Goal: Task Accomplishment & Management: Complete application form

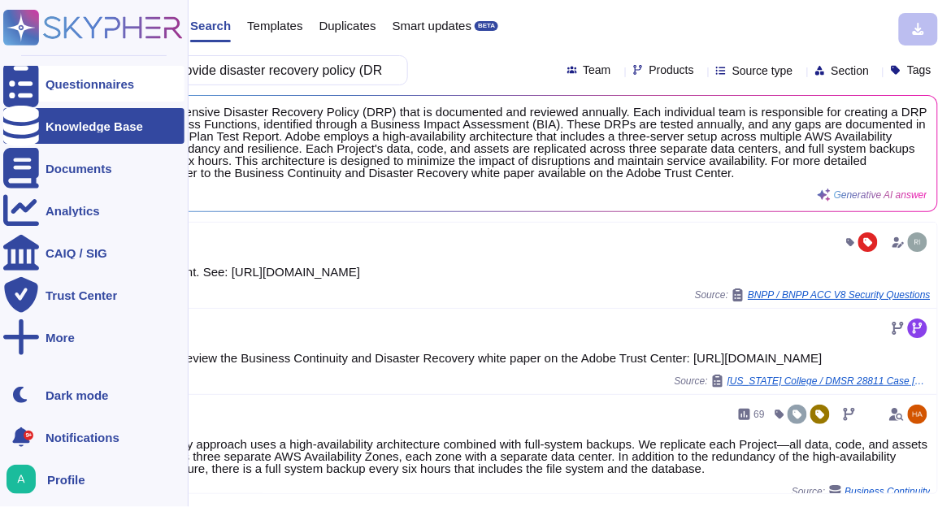
click at [66, 85] on div "Questionnaires" at bounding box center [90, 84] width 89 height 12
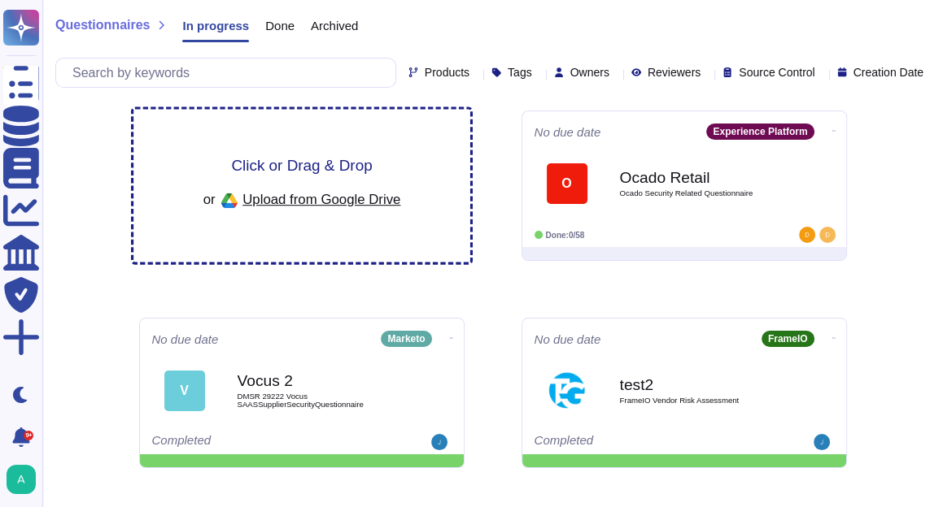
click at [297, 161] on span "Click or Drag & Drop" at bounding box center [301, 165] width 141 height 15
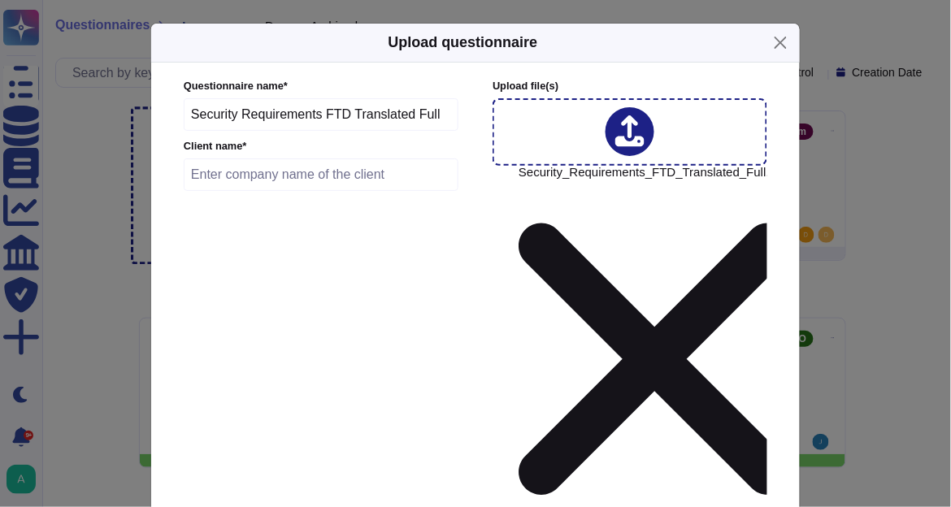
click at [280, 171] on input "text" at bounding box center [321, 175] width 275 height 33
paste input "Editora Ftd S.A"
type input "Editora Ftd S.A"
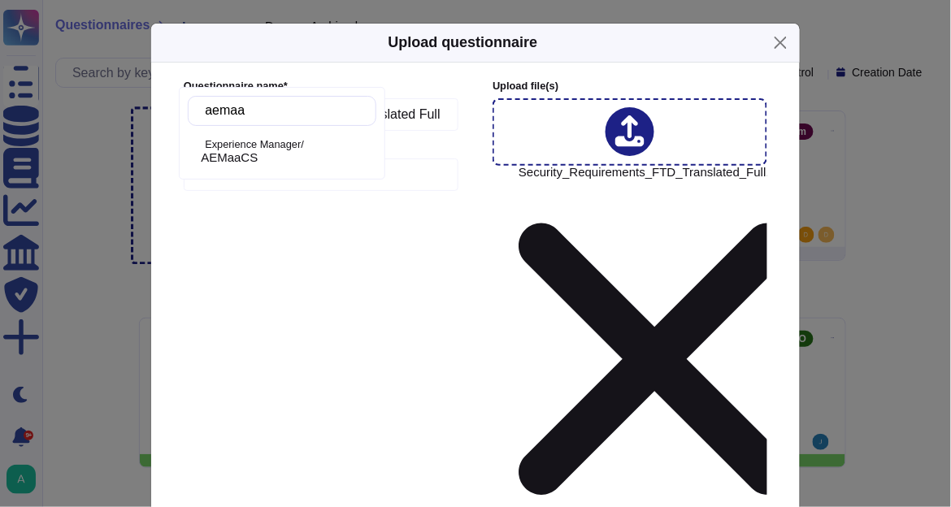
type input "aemaac"
click at [329, 161] on div "AEMaaCS" at bounding box center [285, 157] width 169 height 15
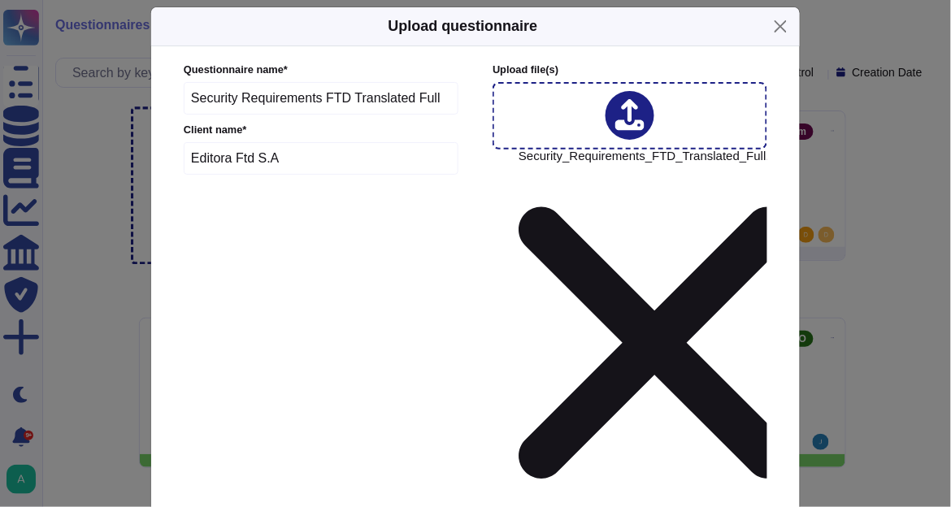
scroll to position [30, 0]
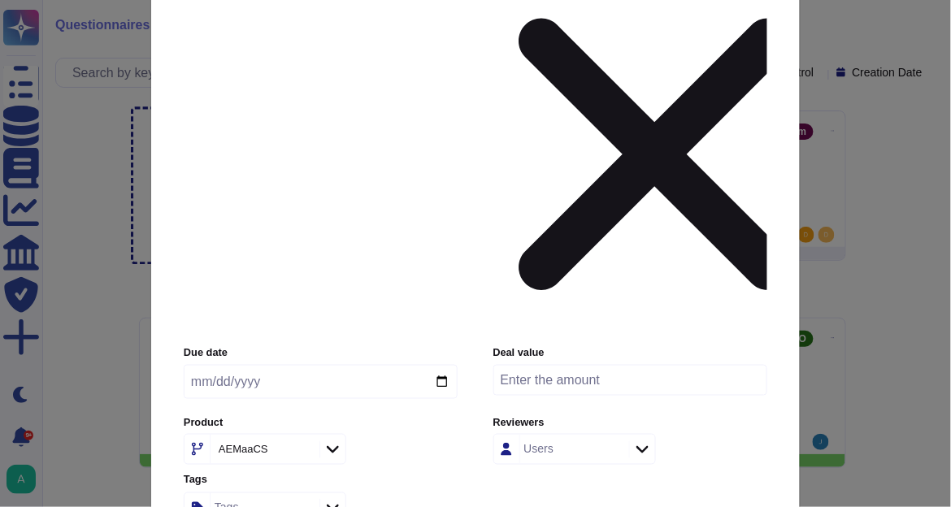
scroll to position [225, 0]
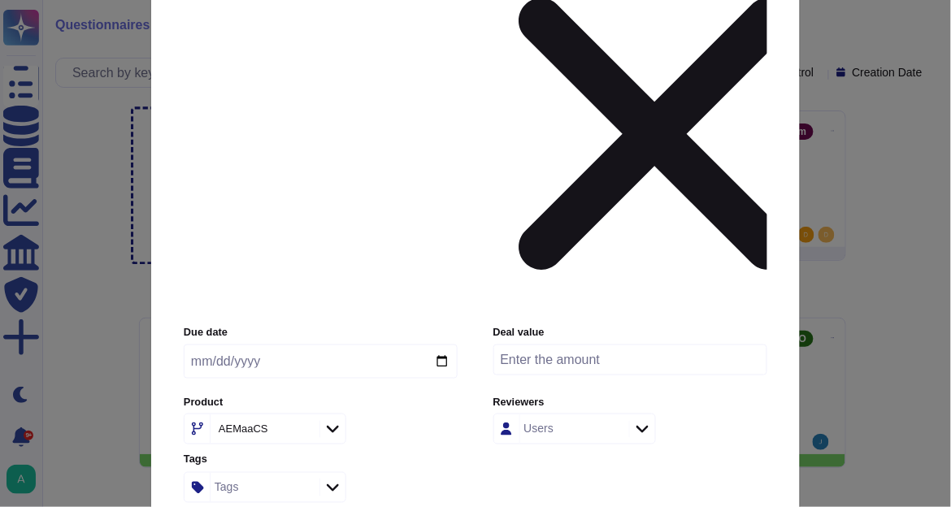
click at [0, 0] on input "Use this questionnaire as a source of suggestions" at bounding box center [0, 0] width 0 height 0
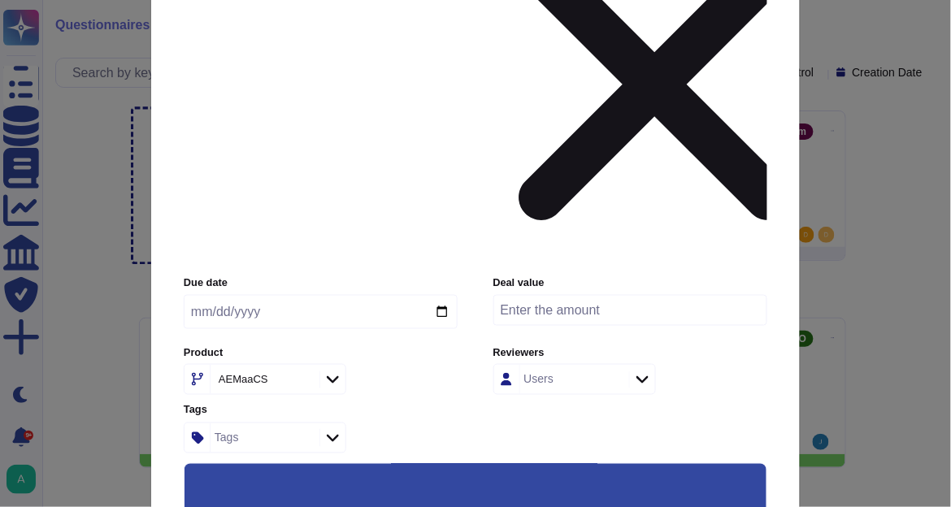
scroll to position [317, 0]
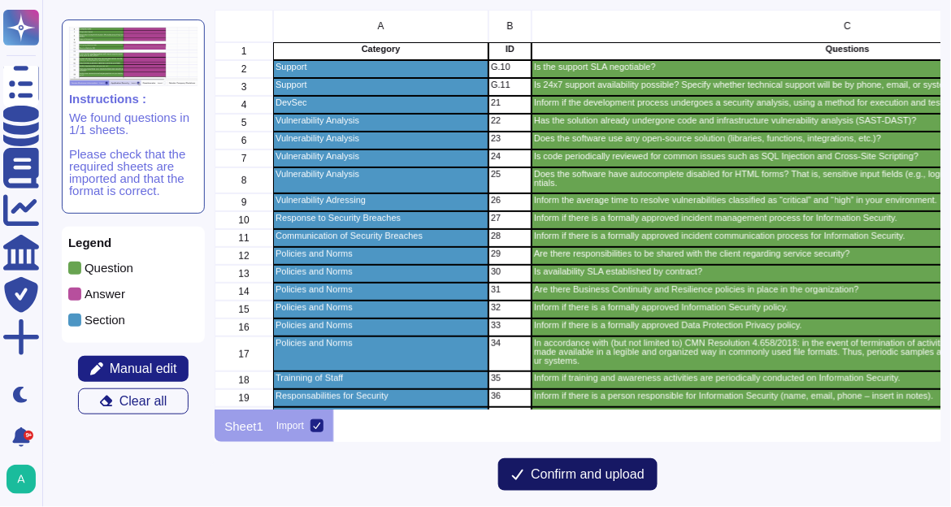
click at [560, 474] on span "Confirm and upload" at bounding box center [588, 474] width 114 height 13
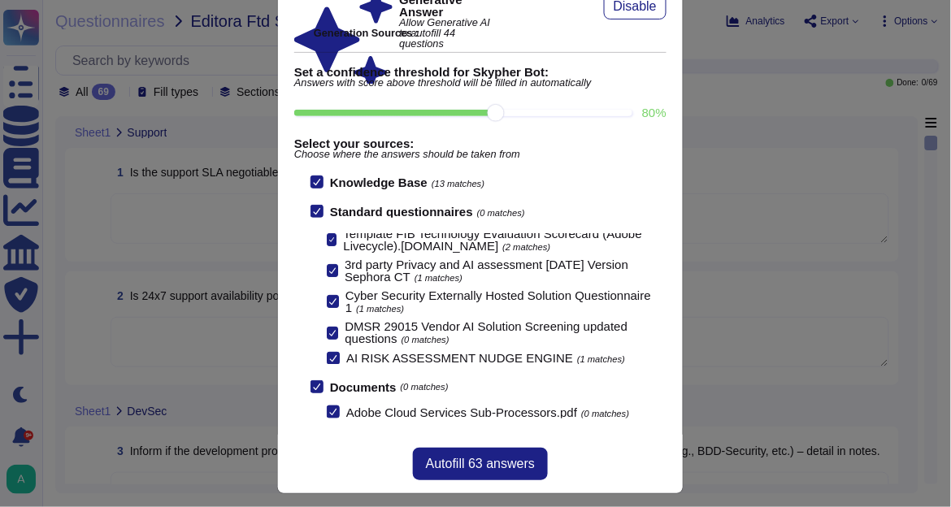
scroll to position [91, 0]
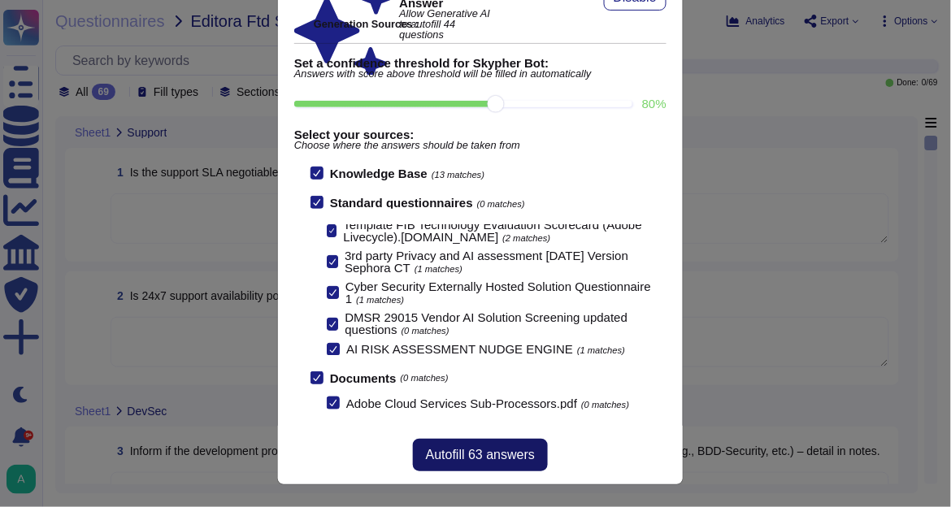
click at [492, 454] on span "Autofill 63 answers" at bounding box center [480, 455] width 109 height 13
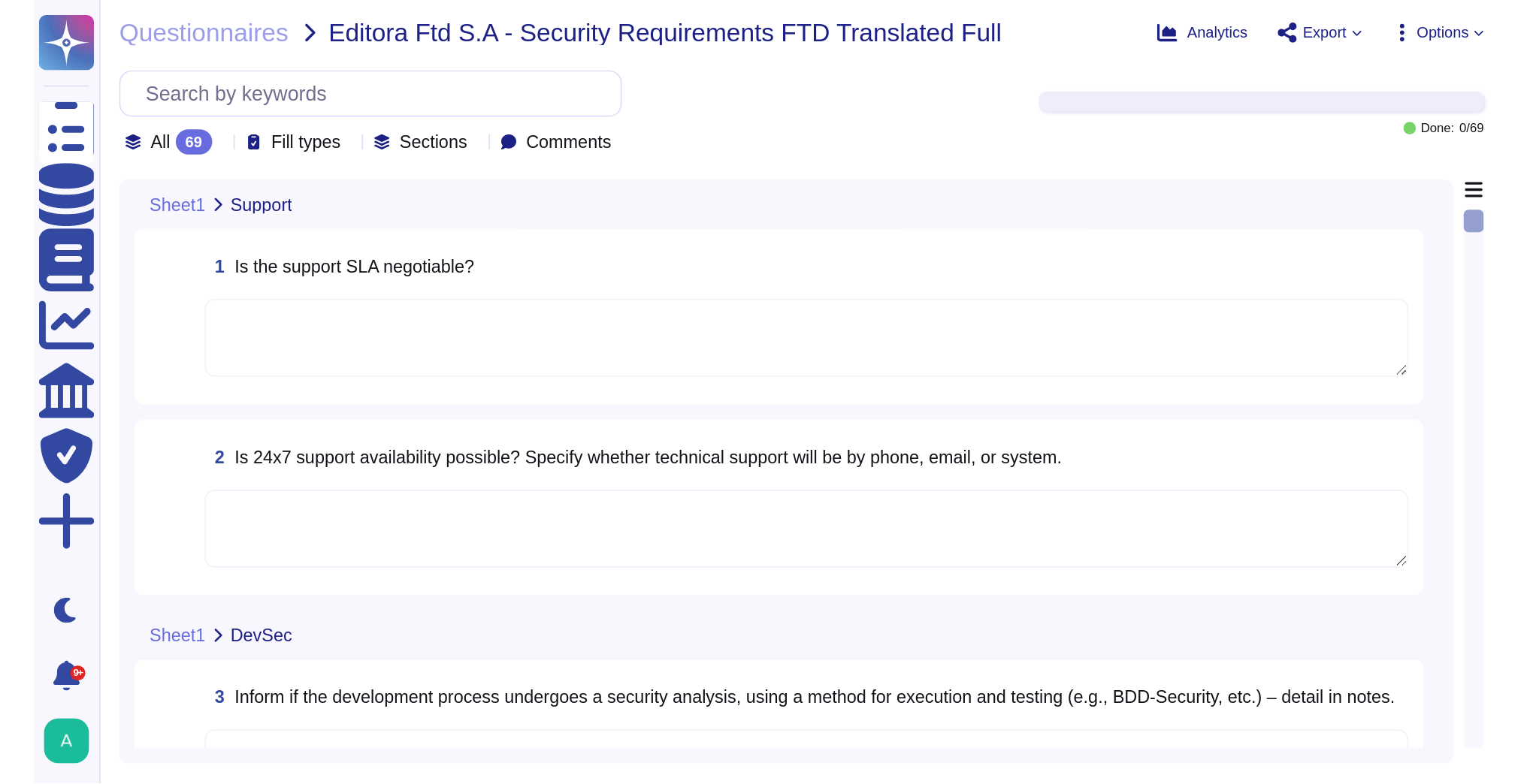
scroll to position [66, 0]
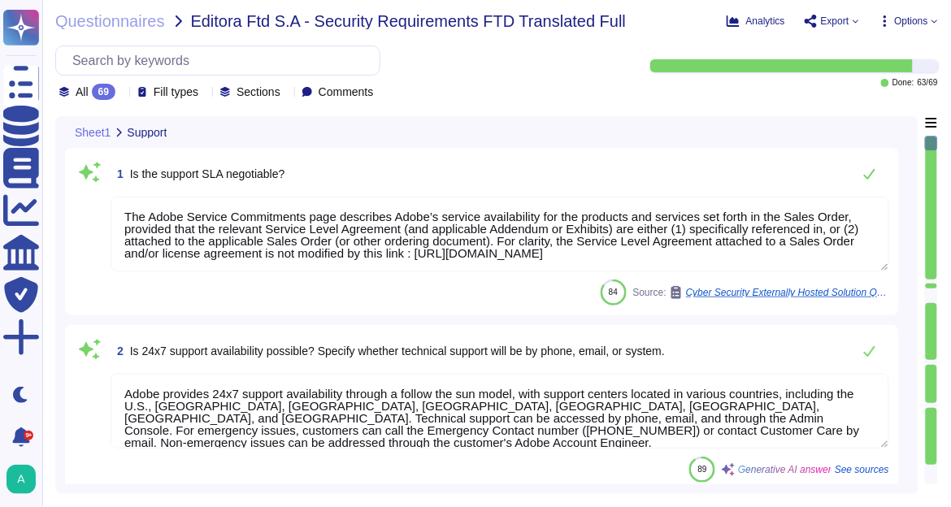
type textarea "The Adobe Service Commitments page describes Adobe’s service availability for t…"
type textarea "Adobe provides 24x7 support availability through a follow the sun model, with s…"
type textarea "Adobe's development process includes a robust security analysis as part of our …"
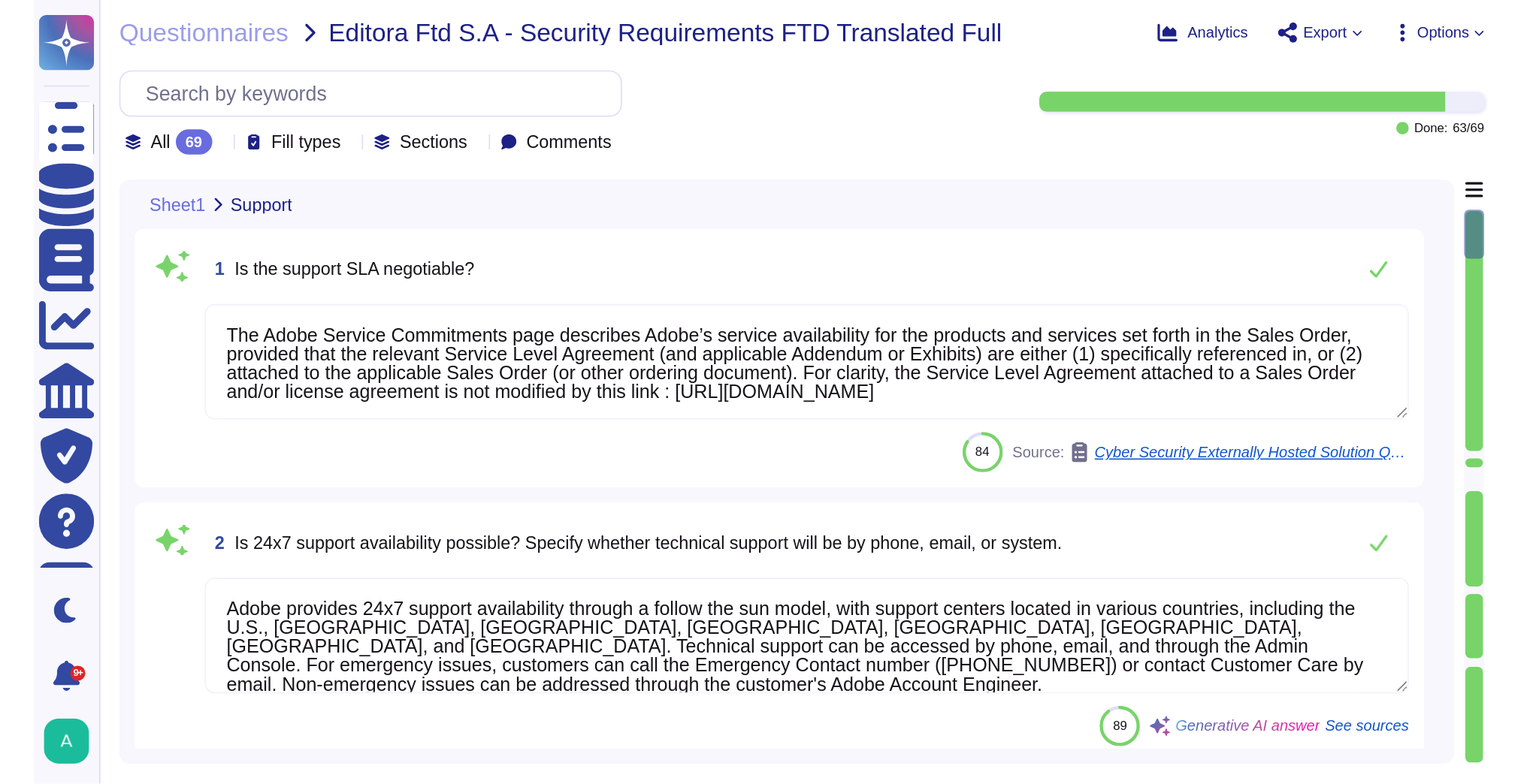
type textarea "Yes, Adobe's internal Secure Product Lifecycle (SPLC) and vulnerability managem…"
type textarea "Adobe is heavily involved in the Open Source community, and several of its util…"
